Goal: Use online tool/utility: Utilize a website feature to perform a specific function

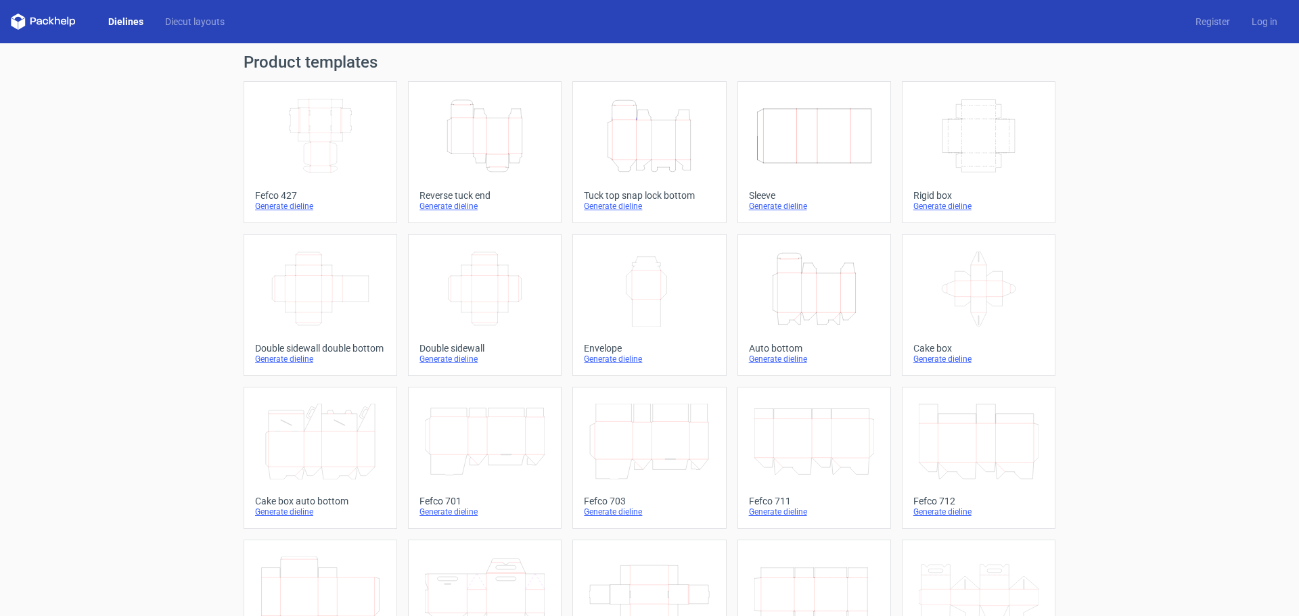
click at [496, 143] on icon "Height Depth Width" at bounding box center [485, 136] width 120 height 76
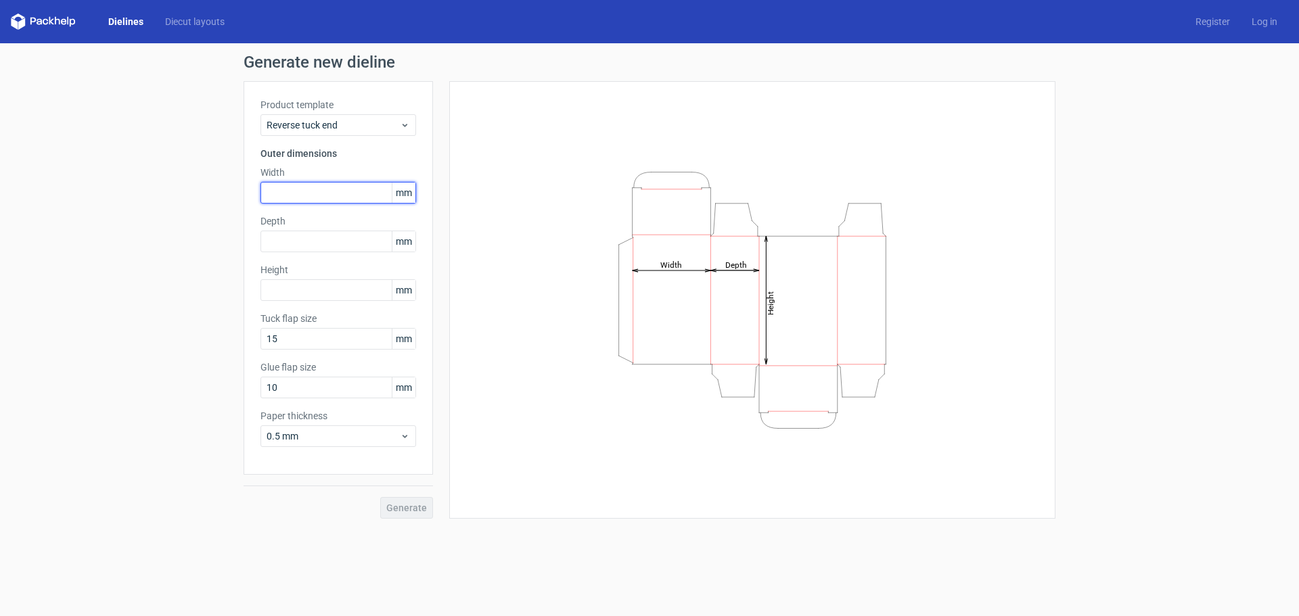
click at [315, 187] on input "text" at bounding box center [338, 193] width 156 height 22
type input "80"
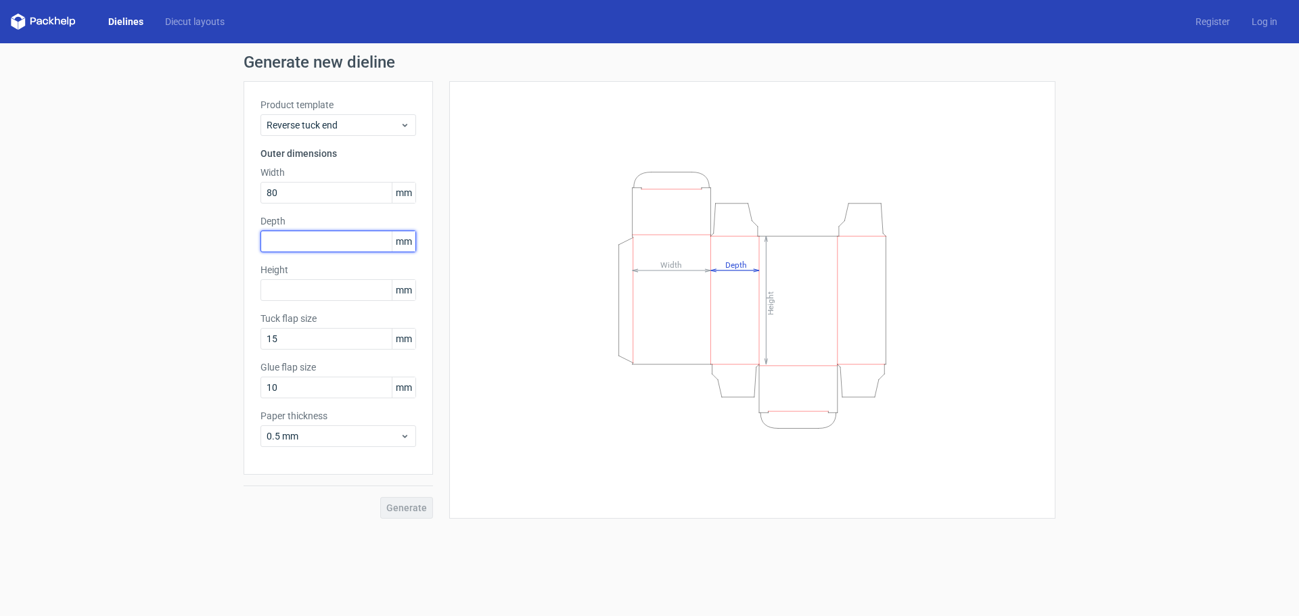
click at [340, 240] on input "text" at bounding box center [338, 242] width 156 height 22
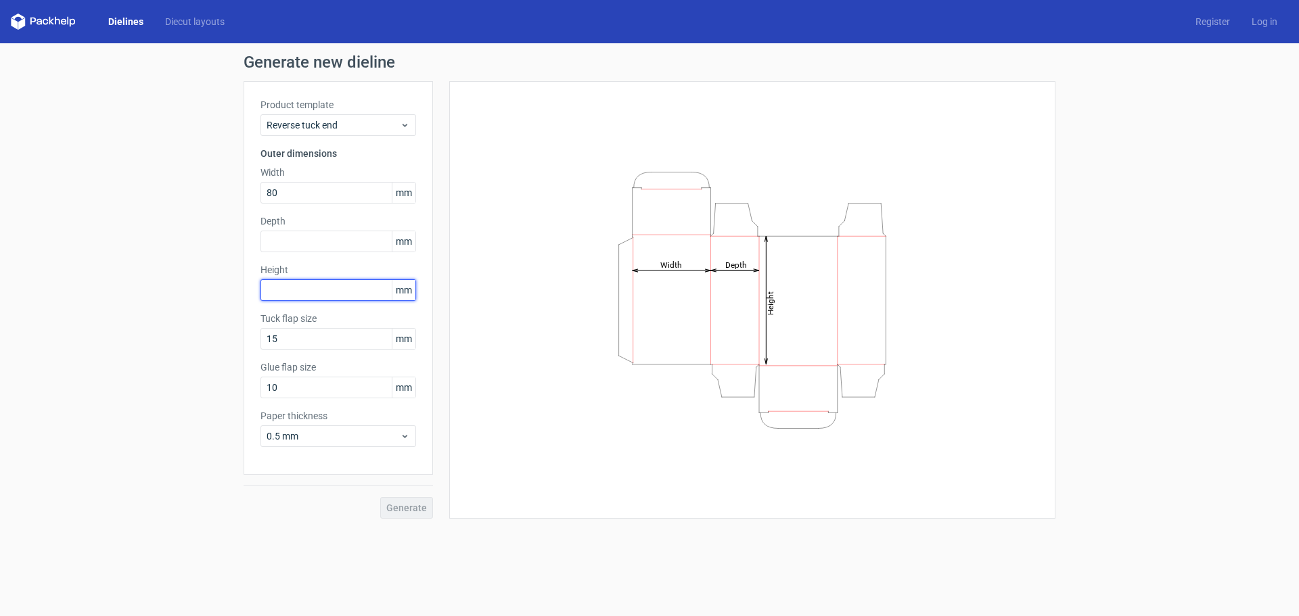
click at [342, 284] on input "text" at bounding box center [338, 290] width 156 height 22
type input "130"
click at [333, 339] on input "15" at bounding box center [338, 339] width 156 height 22
click at [356, 341] on input "15" at bounding box center [338, 339] width 156 height 22
drag, startPoint x: 352, startPoint y: 341, endPoint x: 164, endPoint y: 314, distance: 189.3
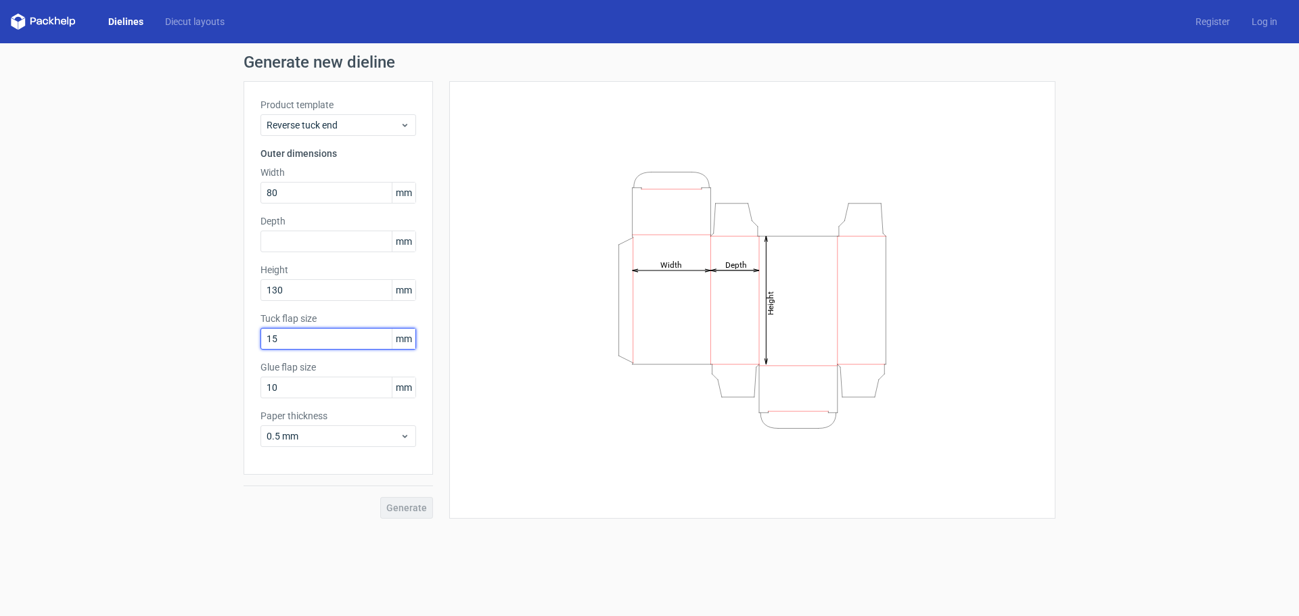
click at [164, 314] on div "Generate new dieline Product template Reverse tuck end Outer dimensions Width 8…" at bounding box center [649, 286] width 1299 height 486
drag, startPoint x: 294, startPoint y: 396, endPoint x: 198, endPoint y: 389, distance: 95.6
click at [198, 389] on div "Generate new dieline Product template Reverse tuck end Outer dimensions Width 8…" at bounding box center [649, 286] width 1299 height 486
type input "19"
click at [543, 425] on div "Height Depth Width" at bounding box center [752, 300] width 572 height 404
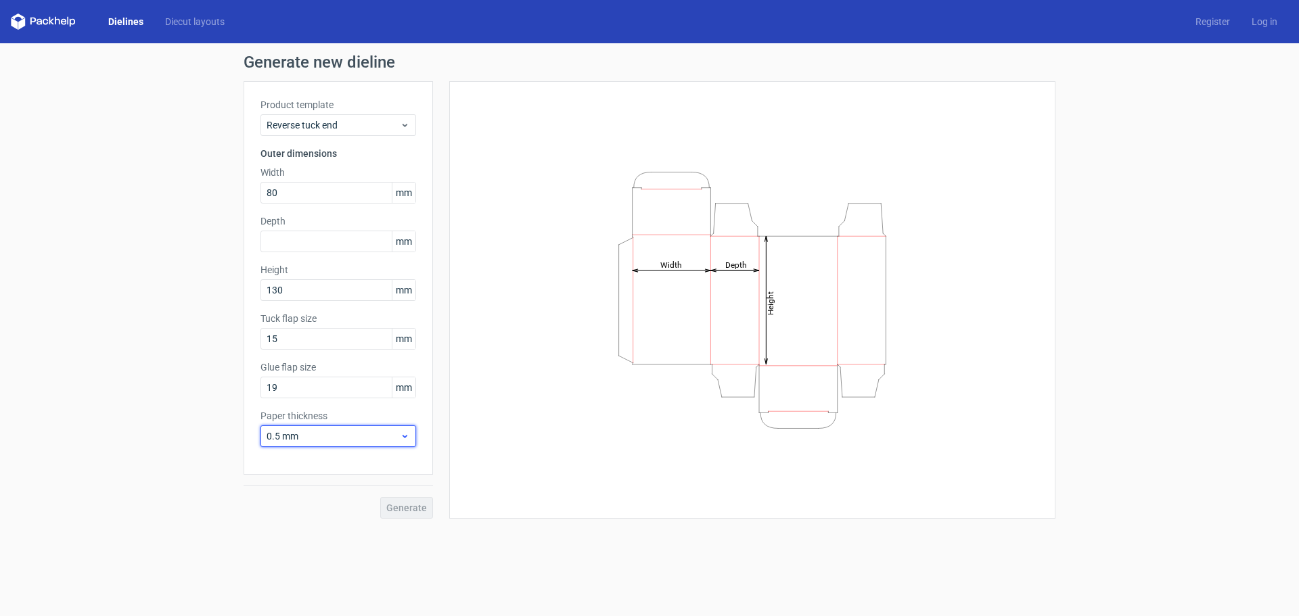
click at [333, 427] on div "0.5 mm" at bounding box center [338, 436] width 156 height 22
click at [397, 444] on div "0.5 mm" at bounding box center [338, 436] width 156 height 22
click at [381, 460] on div "0.4 mm" at bounding box center [338, 466] width 145 height 22
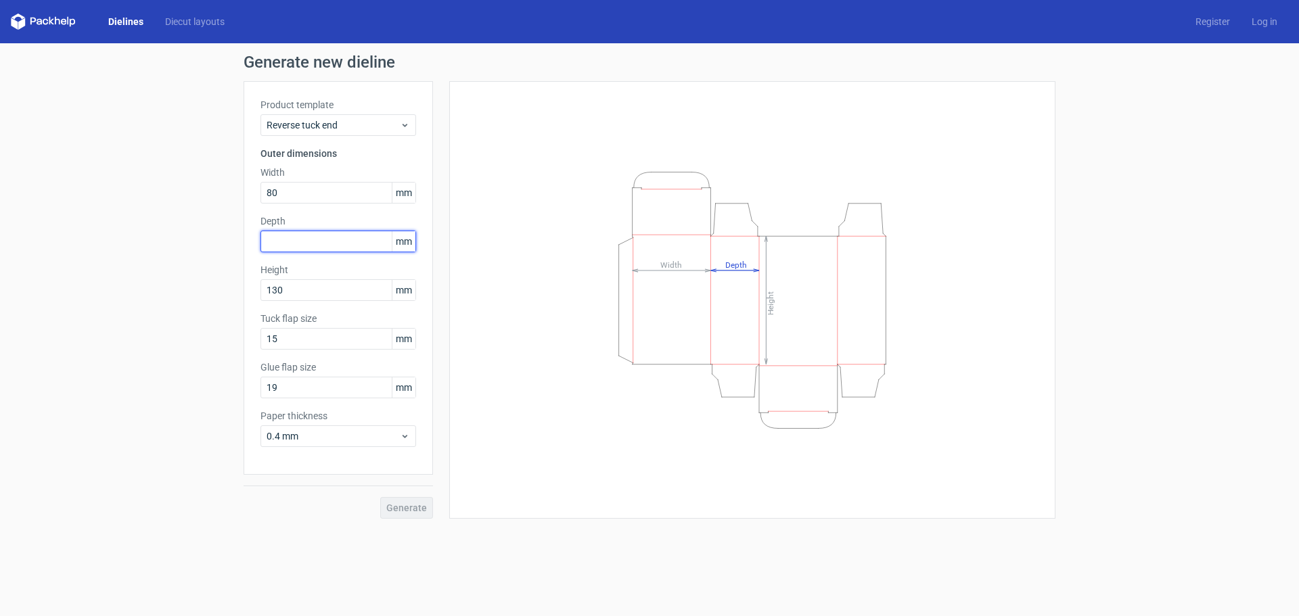
click at [298, 244] on input "text" at bounding box center [338, 242] width 156 height 22
type input "16"
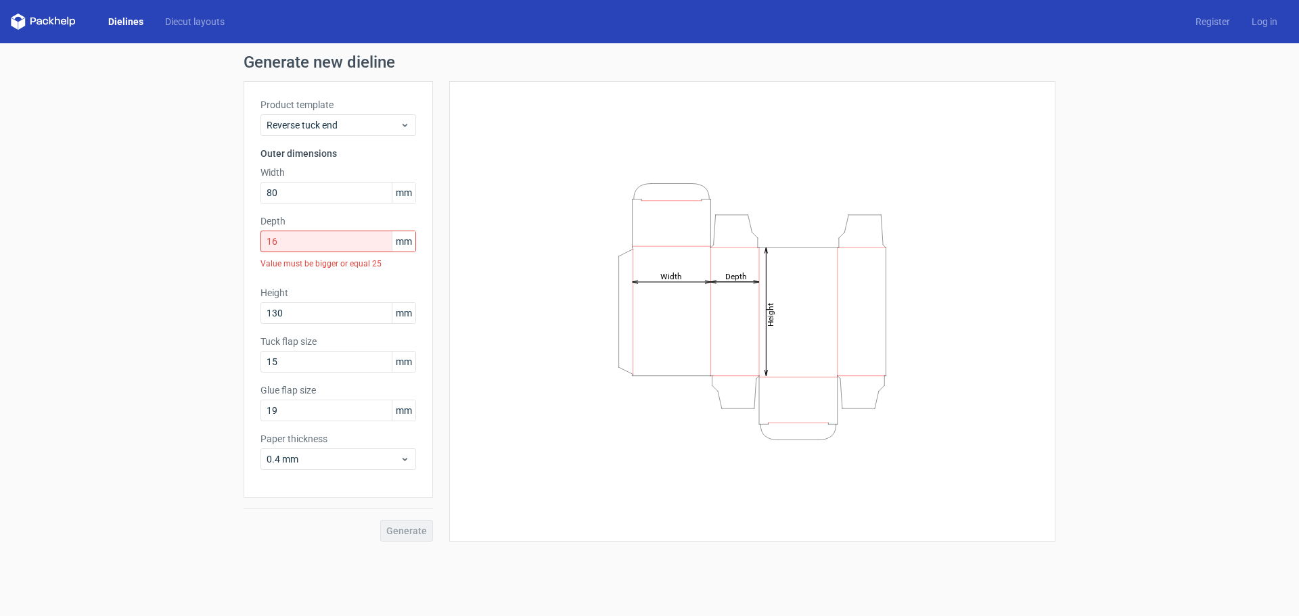
click at [601, 348] on icon "Height Depth Width" at bounding box center [752, 312] width 406 height 271
click at [331, 245] on input "16" at bounding box center [338, 242] width 156 height 22
drag, startPoint x: 291, startPoint y: 370, endPoint x: 199, endPoint y: 361, distance: 92.5
click at [202, 362] on div "Generate new dieline Product template Reverse tuck end Outer dimensions Width 8…" at bounding box center [649, 297] width 1299 height 509
type input "20"
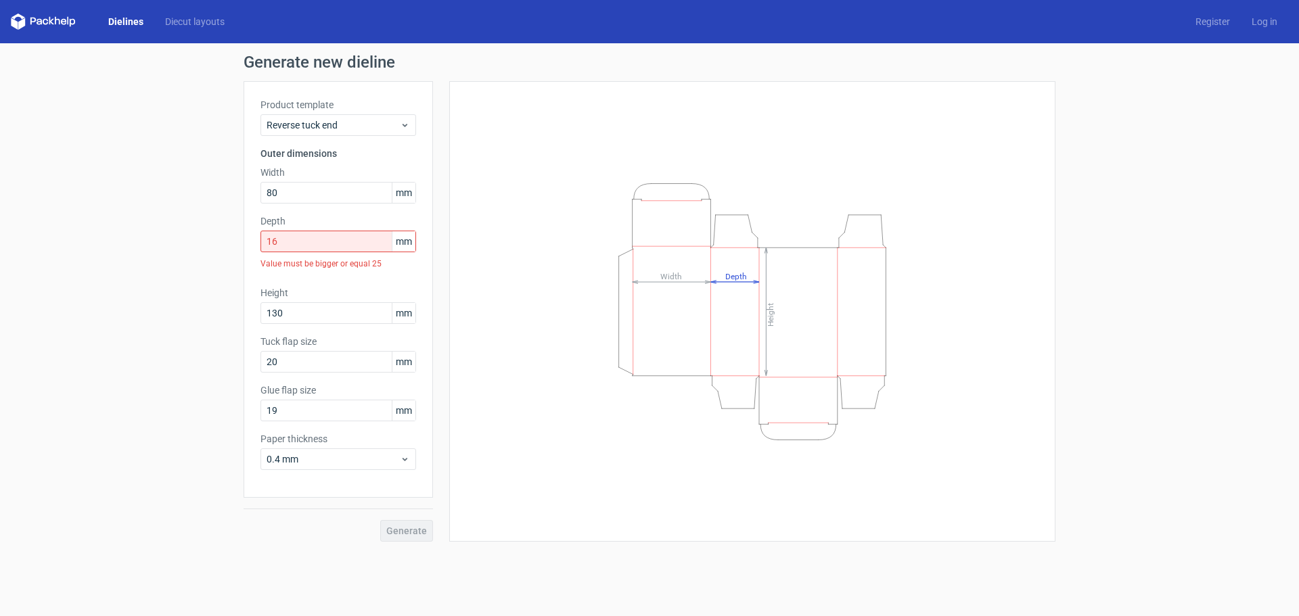
click at [340, 269] on div "Value must be bigger or equal 25" at bounding box center [338, 263] width 156 height 23
